Goal: Task Accomplishment & Management: Use online tool/utility

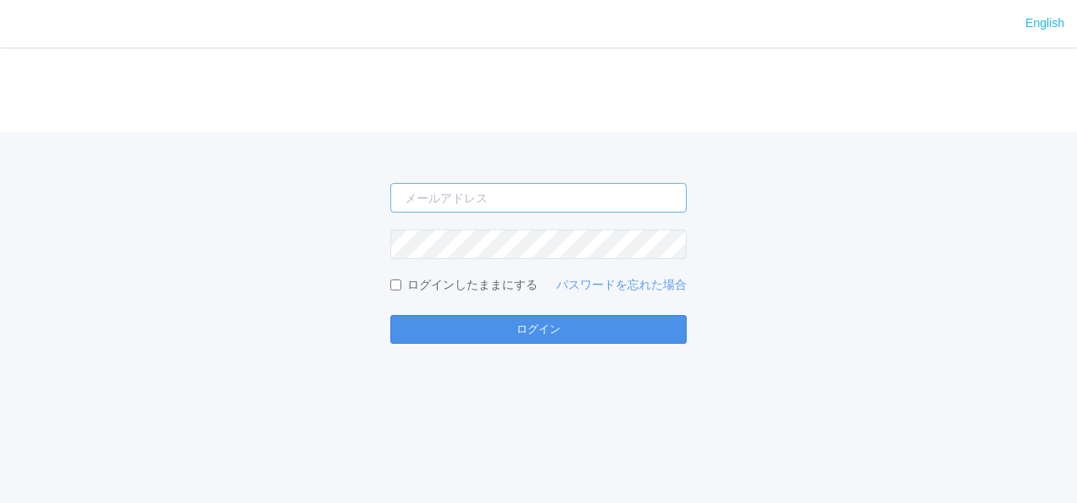
type input "[PERSON_NAME][EMAIL_ADDRESS][DOMAIN_NAME]"
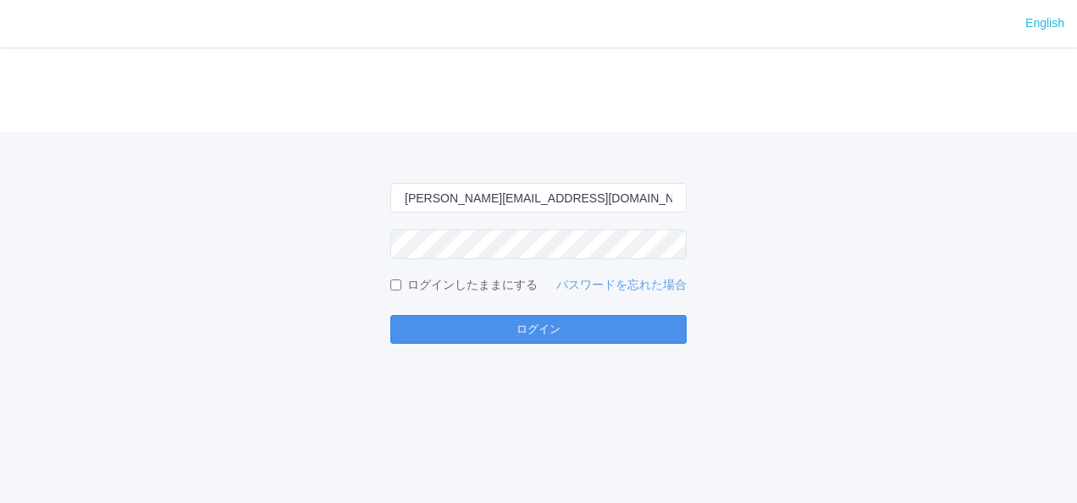
click at [513, 330] on button "ログイン" at bounding box center [538, 329] width 296 height 29
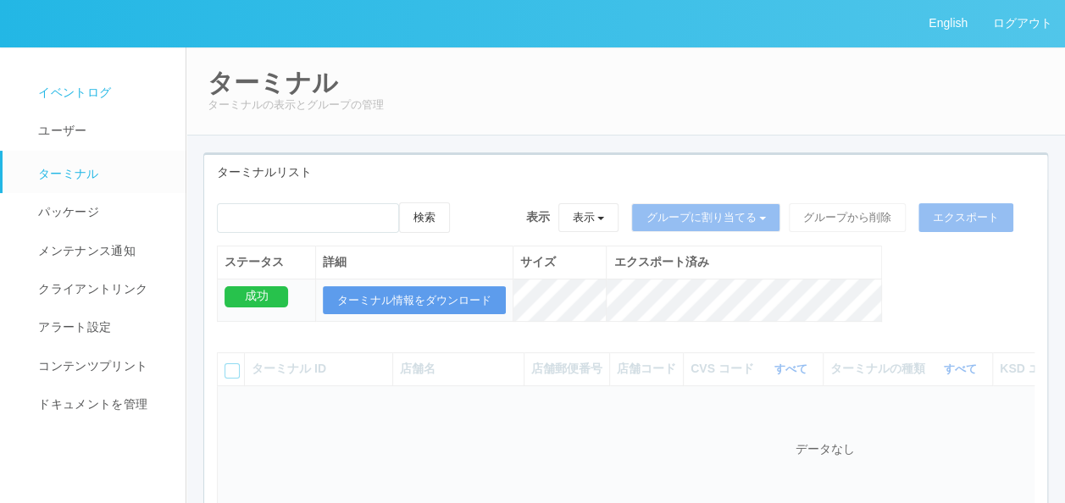
click at [88, 91] on span "イベントログ" at bounding box center [72, 93] width 77 height 14
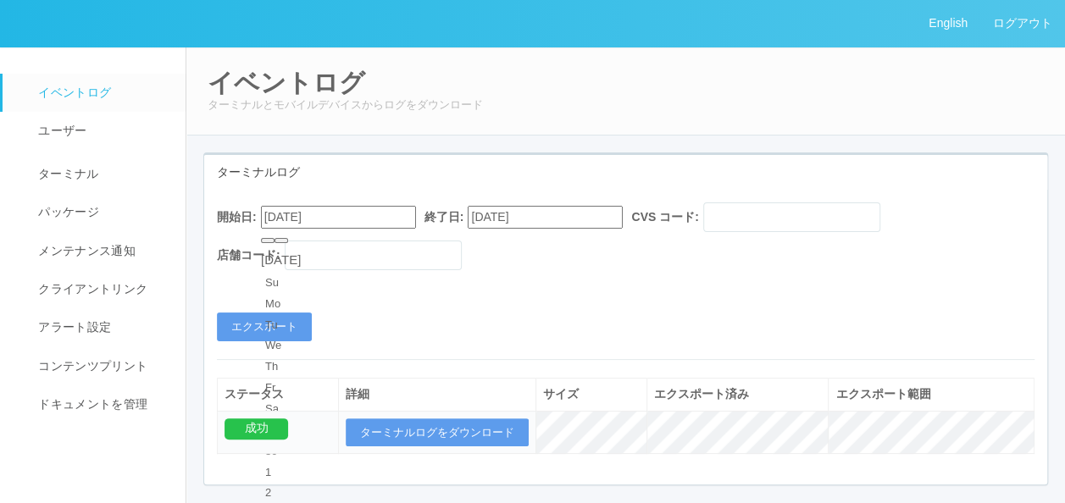
click at [359, 212] on input "[DATE]" at bounding box center [338, 217] width 155 height 23
click at [301, 251] on div "[DATE]" at bounding box center [281, 260] width 40 height 19
click at [288, 243] on button "button" at bounding box center [281, 240] width 14 height 5
type input "[DATE]"
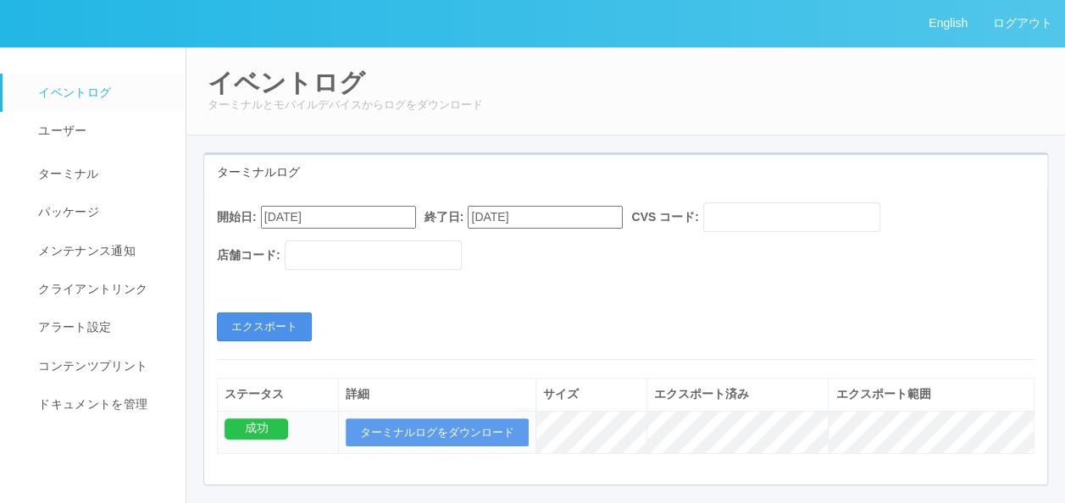
click at [270, 322] on button "エクスポート" at bounding box center [264, 327] width 95 height 29
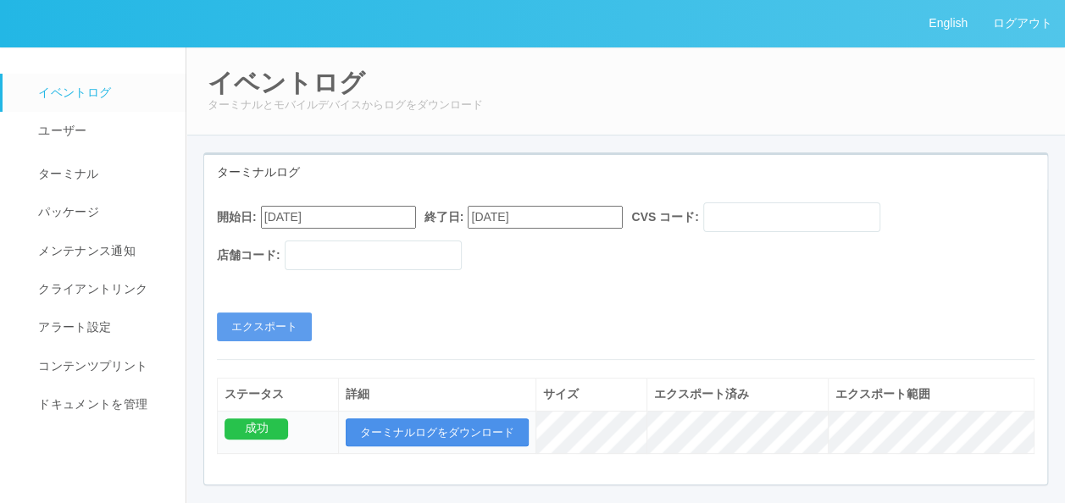
click at [474, 433] on button "ターミナルログをダウンロード" at bounding box center [437, 432] width 183 height 29
click at [1030, 22] on link "ログアウト" at bounding box center [1022, 23] width 85 height 47
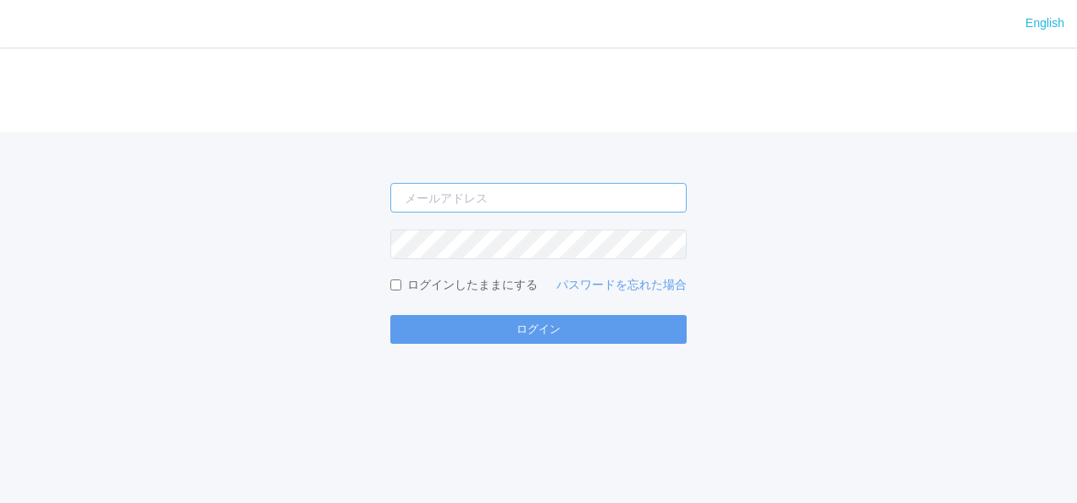
type input "[PERSON_NAME][EMAIL_ADDRESS][DOMAIN_NAME]"
